Goal: Obtain resource: Download file/media

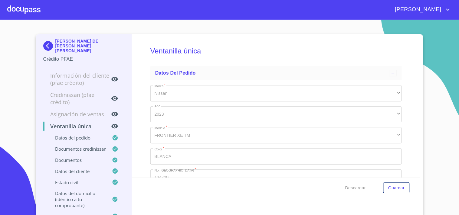
click at [29, 13] on div at bounding box center [23, 9] width 33 height 19
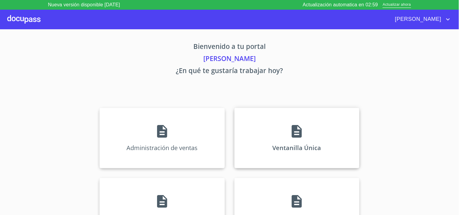
click at [281, 116] on div "Ventanilla Única" at bounding box center [296, 138] width 125 height 61
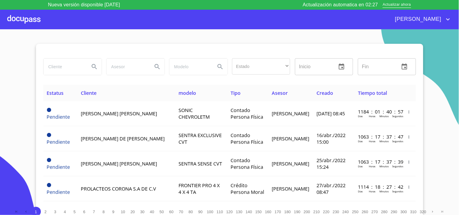
click at [76, 62] on input "search" at bounding box center [64, 67] width 41 height 16
type input "MARGARITA"
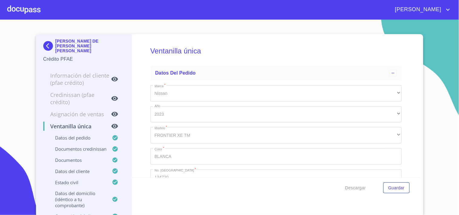
type input "1 de ene. de 1990"
click at [23, 2] on div at bounding box center [23, 9] width 33 height 19
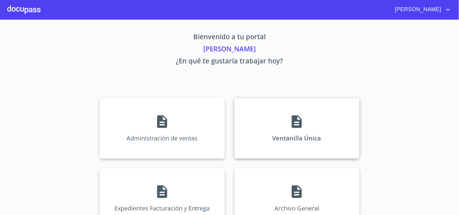
click at [286, 141] on p "Ventanilla Única" at bounding box center [297, 138] width 49 height 8
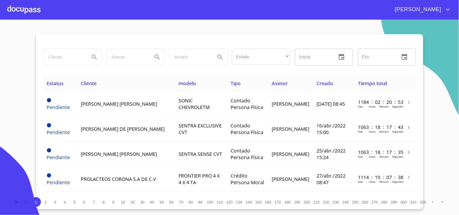
click at [77, 57] on input "search" at bounding box center [64, 57] width 41 height 16
type input "[PERSON_NAME]"
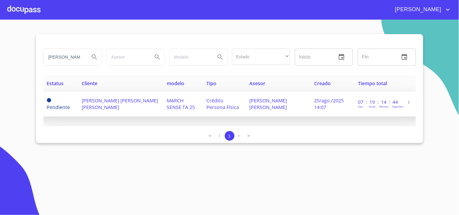
click at [142, 105] on td "[PERSON_NAME] [PERSON_NAME] [PERSON_NAME]" at bounding box center [120, 104] width 85 height 25
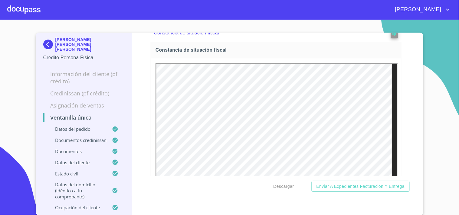
scroll to position [2185, 0]
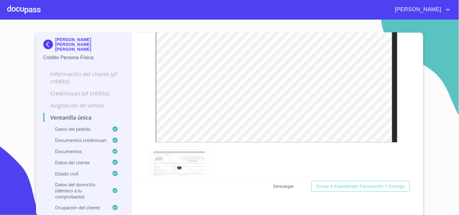
click at [276, 191] on button "Descargar" at bounding box center [283, 186] width 25 height 11
click at [47, 11] on div "[PERSON_NAME]" at bounding box center [246, 10] width 411 height 10
click at [38, 11] on div at bounding box center [23, 9] width 33 height 19
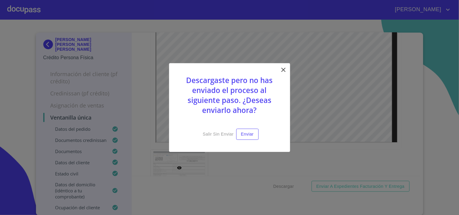
click at [281, 67] on icon at bounding box center [283, 69] width 7 height 7
